Goal: Information Seeking & Learning: Learn about a topic

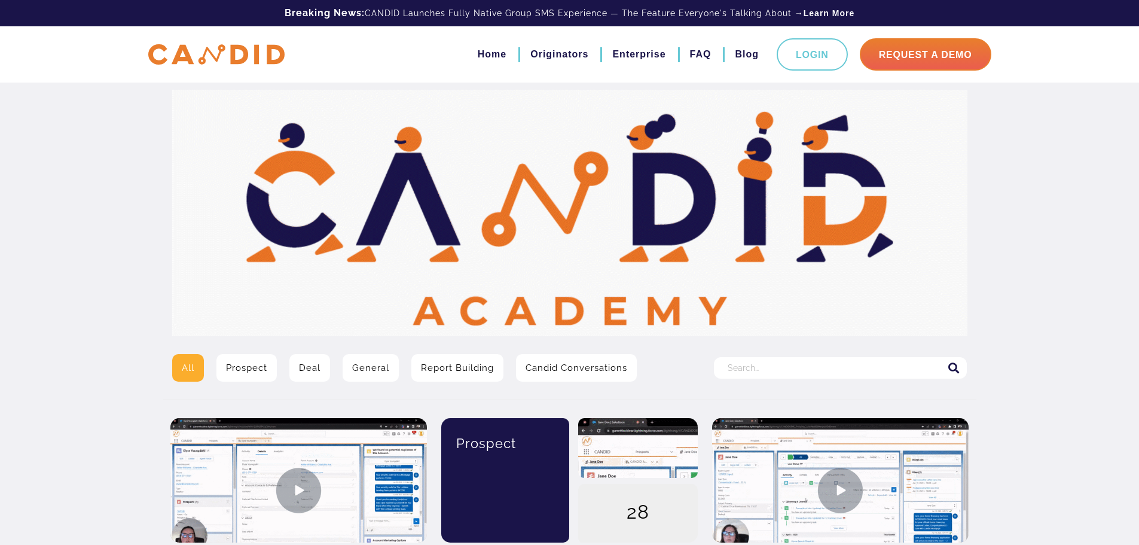
click at [774, 370] on input "Search for:" at bounding box center [840, 368] width 253 height 22
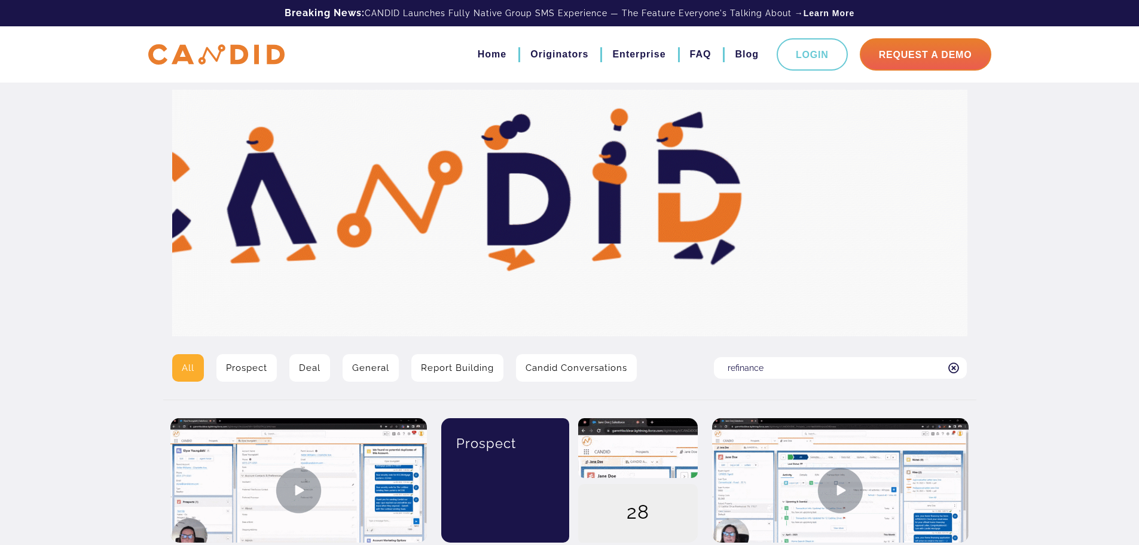
type input "refinance"
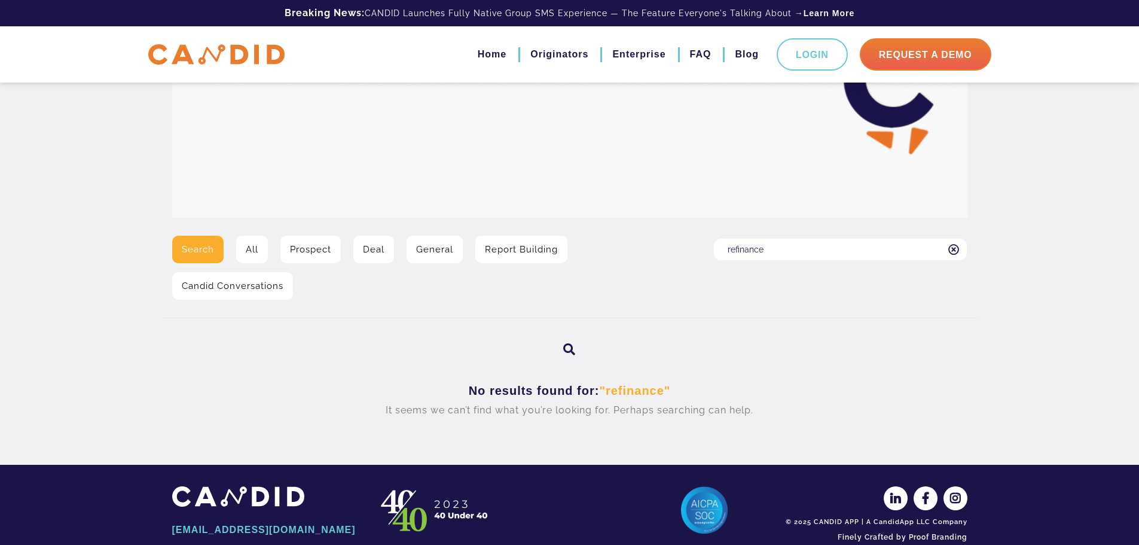
scroll to position [120, 0]
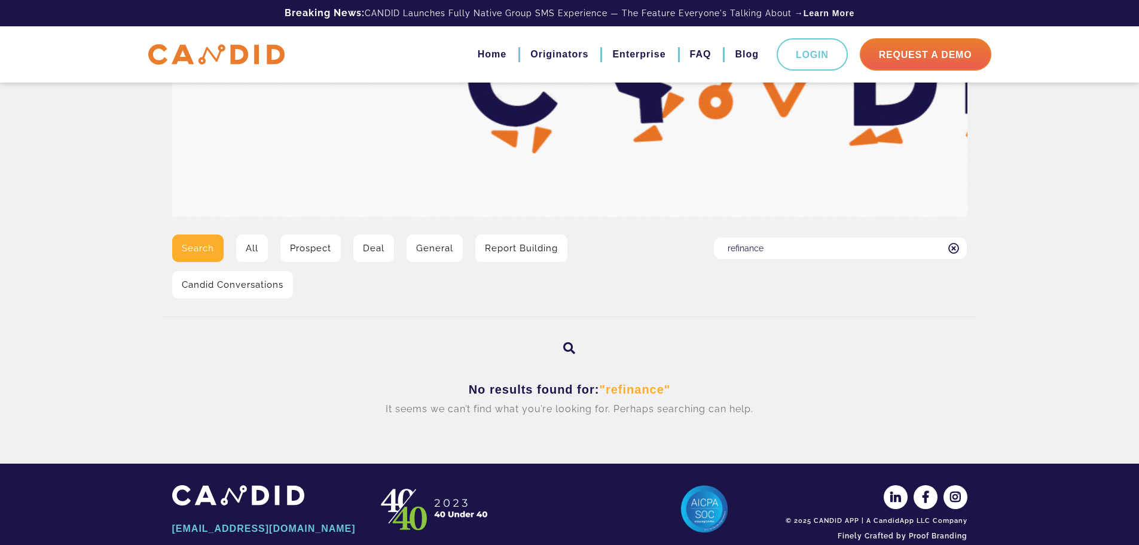
click at [785, 241] on input "refinance" at bounding box center [840, 248] width 253 height 22
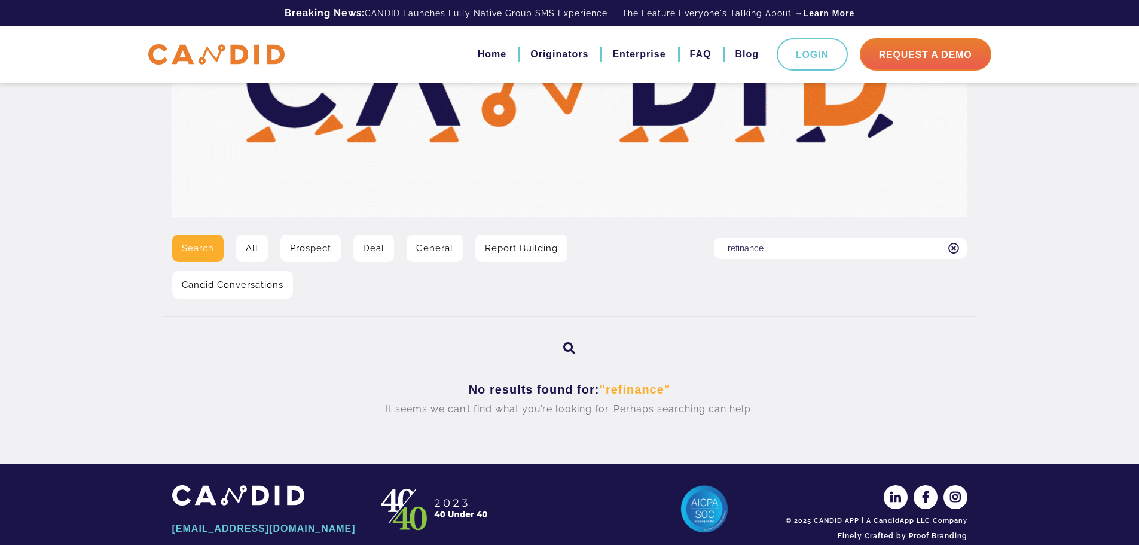
click at [785, 241] on input "refinance" at bounding box center [840, 248] width 253 height 22
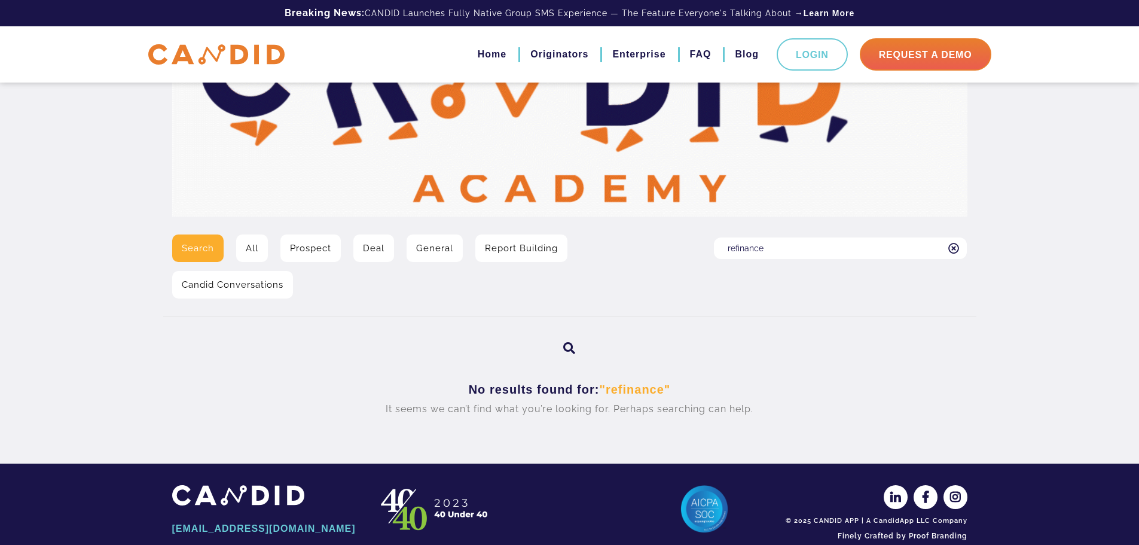
click at [785, 241] on input "refinance" at bounding box center [840, 248] width 253 height 22
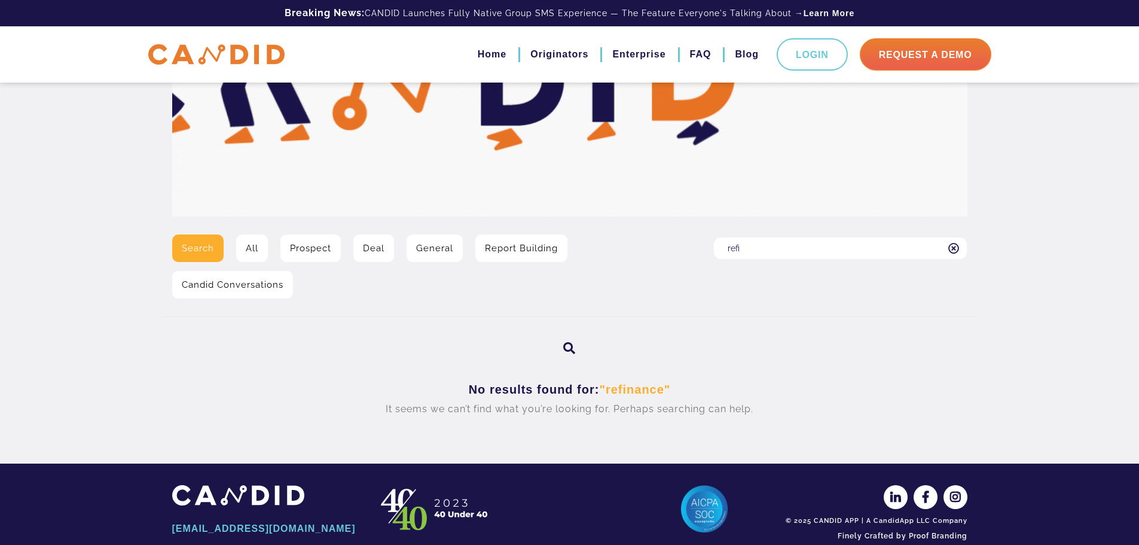
type input "refi"
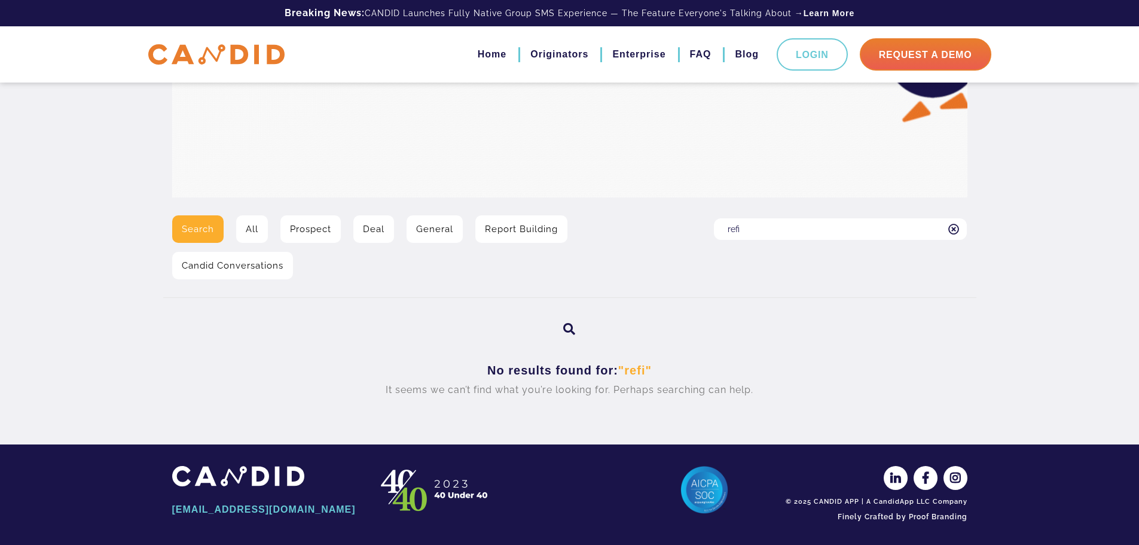
scroll to position [142, 0]
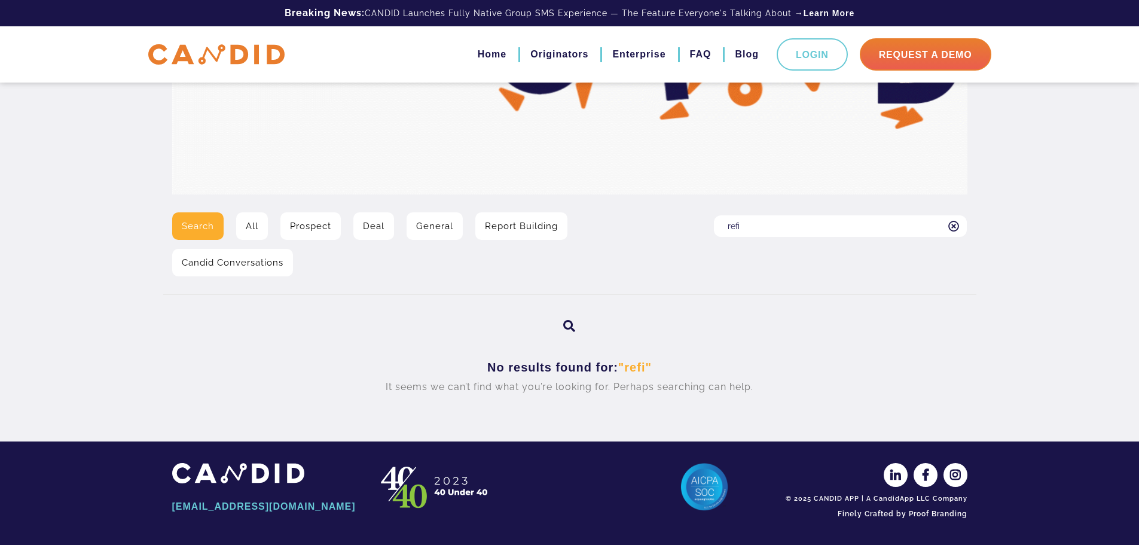
click at [368, 223] on link "Deal" at bounding box center [373, 226] width 41 height 28
